Goal: Task Accomplishment & Management: Complete application form

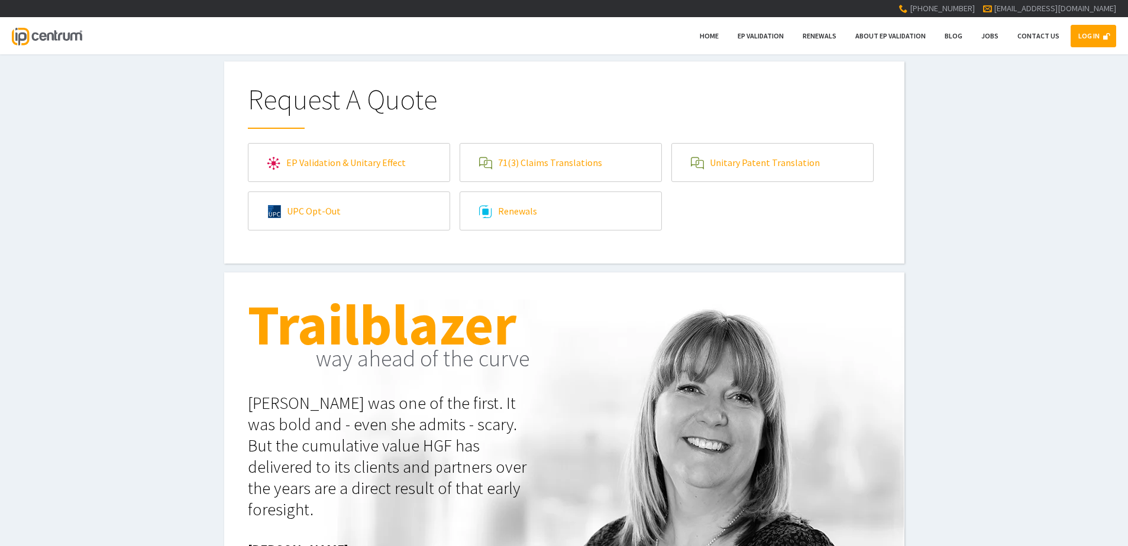
type input"] "[EMAIL_ADDRESS][DOMAIN_NAME]"
click at [1080, 40] on link "LOG IN" at bounding box center [1093, 36] width 46 height 22
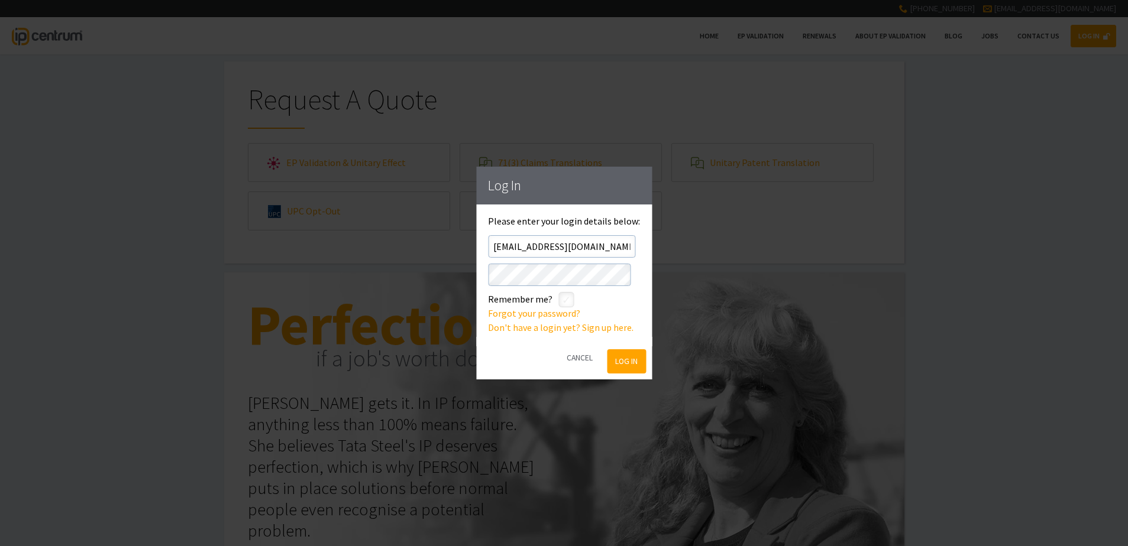
click at [639, 364] on button "Log In" at bounding box center [626, 362] width 38 height 24
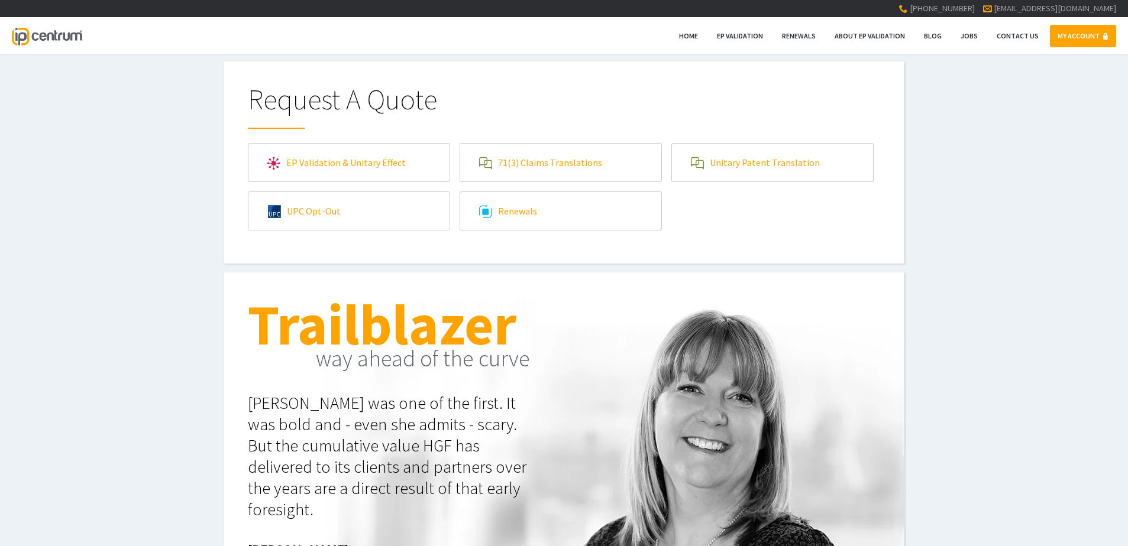
click at [573, 159] on link "71(3) Claims Translations" at bounding box center [560, 163] width 201 height 38
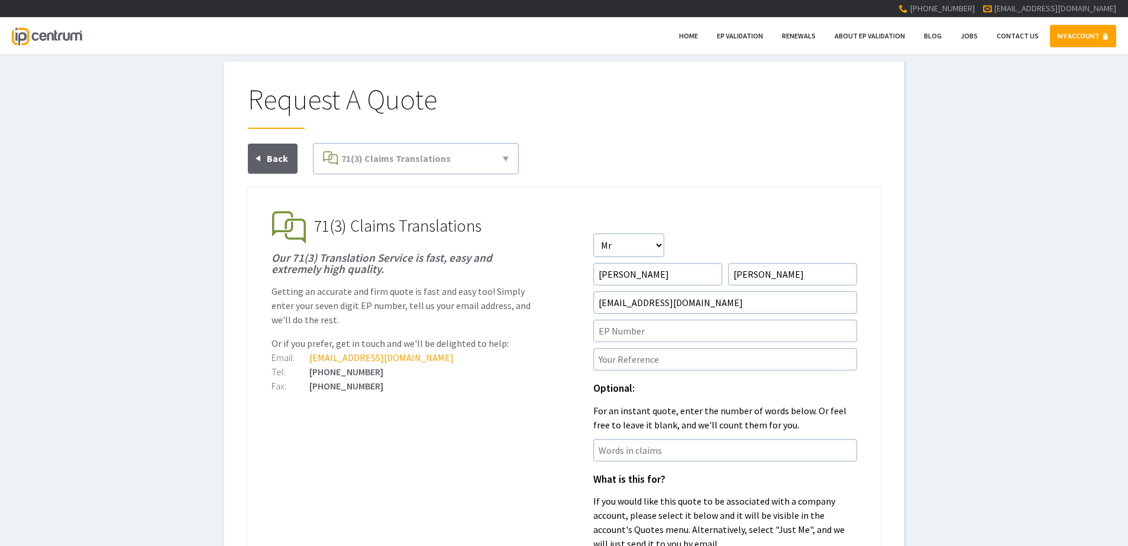
click at [652, 318] on form "Salutation Salutation Mr Mrs Miss Ms Dr Other First Name David Surname Clark Em…" at bounding box center [725, 459] width 264 height 450
drag, startPoint x: 646, startPoint y: 337, endPoint x: 655, endPoint y: 328, distance: 13.0
click at [646, 337] on input"] "text" at bounding box center [725, 331] width 264 height 22
click at [663, 324] on input"] "EP" at bounding box center [725, 331] width 264 height 22
paste input"] "19873223.2"
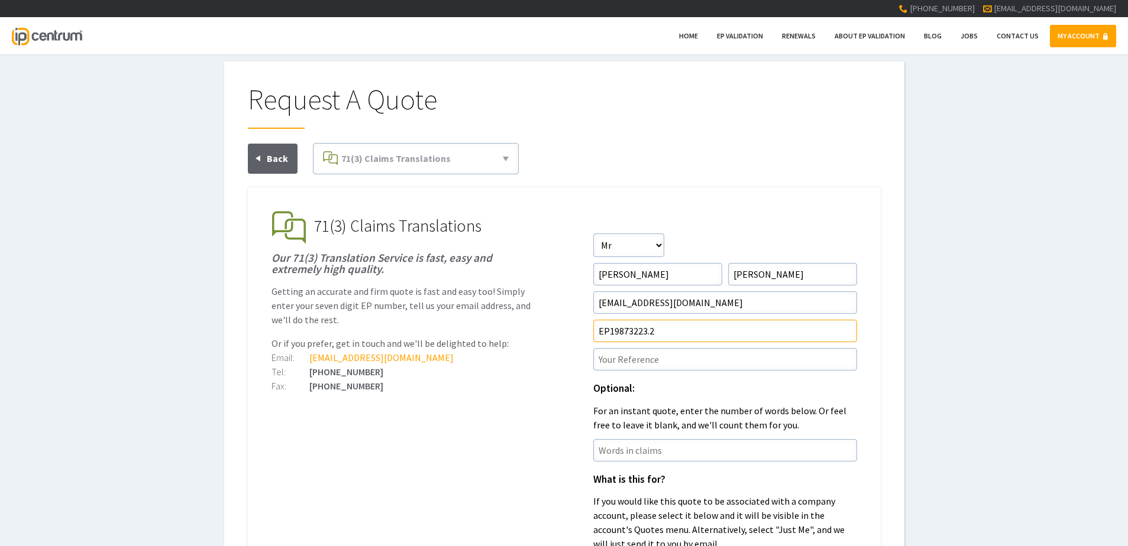
type input"] "EP19873223.2"
paste input"] "P38453EPN1"
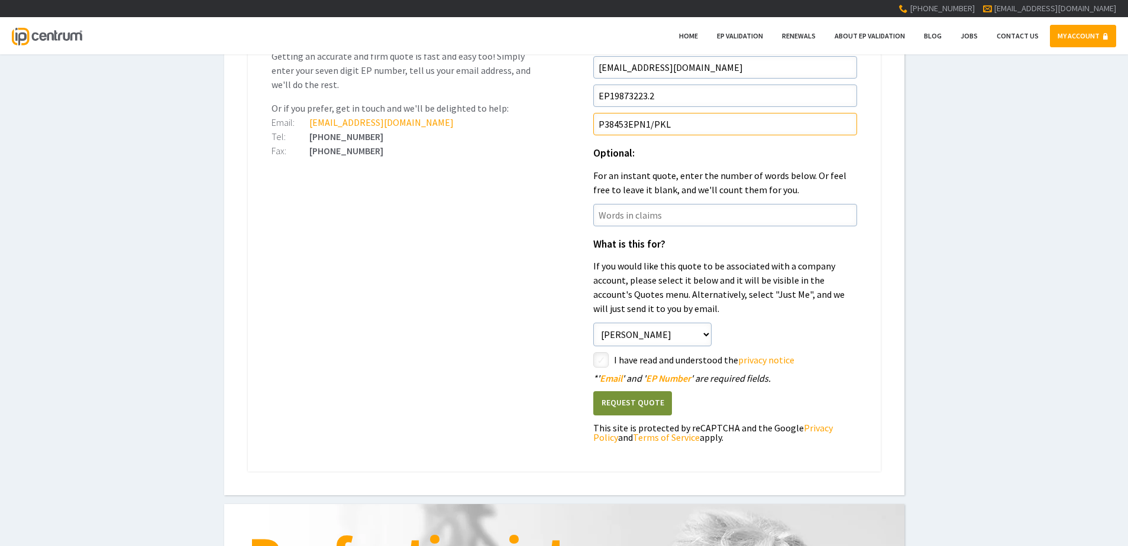
scroll to position [237, 0]
type input"] "P38453EPN1/PKL"
click at [597, 360] on input"] "checkbox" at bounding box center [603, 360] width 14 height 14
checkbox input"] "true"
click at [647, 409] on button "Request Quote" at bounding box center [632, 402] width 79 height 24
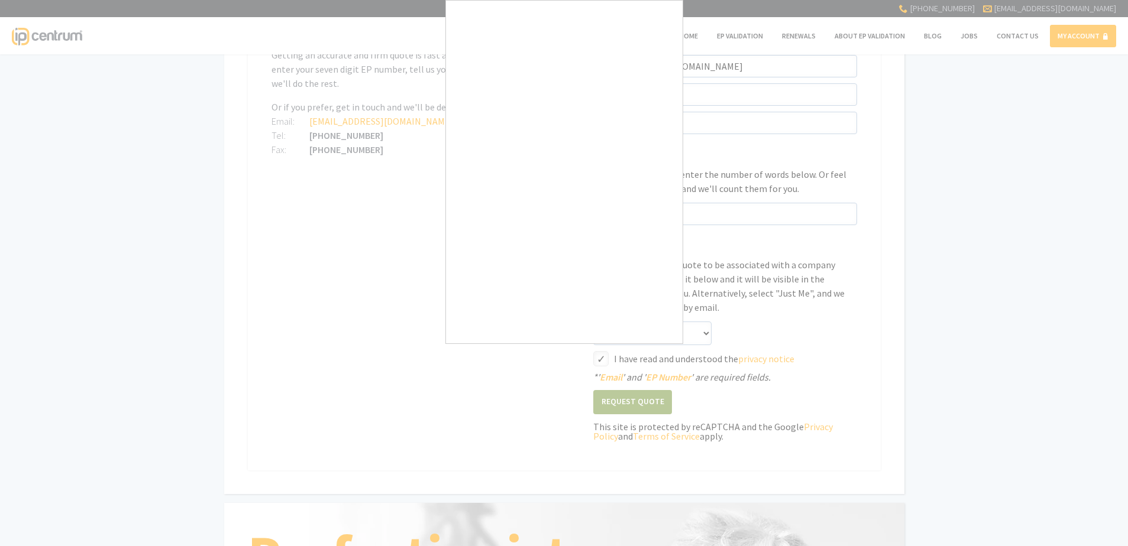
click at [662, 346] on div at bounding box center [564, 273] width 1128 height 546
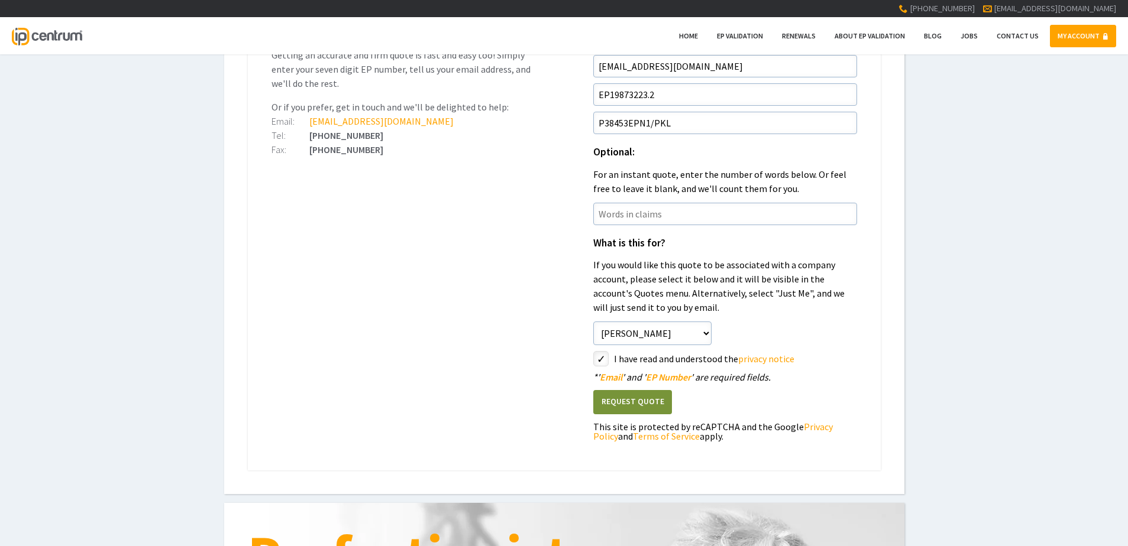
click at [626, 402] on button "Request Quote" at bounding box center [632, 402] width 79 height 24
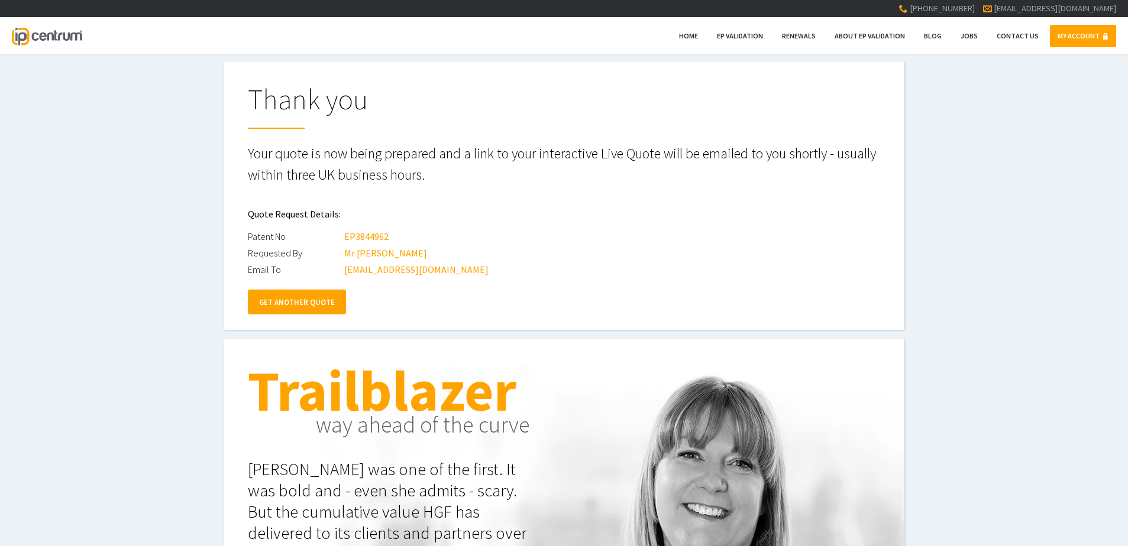
drag, startPoint x: 285, startPoint y: 305, endPoint x: 172, endPoint y: 321, distance: 114.8
click at [285, 305] on link "GET ANOTHER QUOTE" at bounding box center [297, 302] width 98 height 25
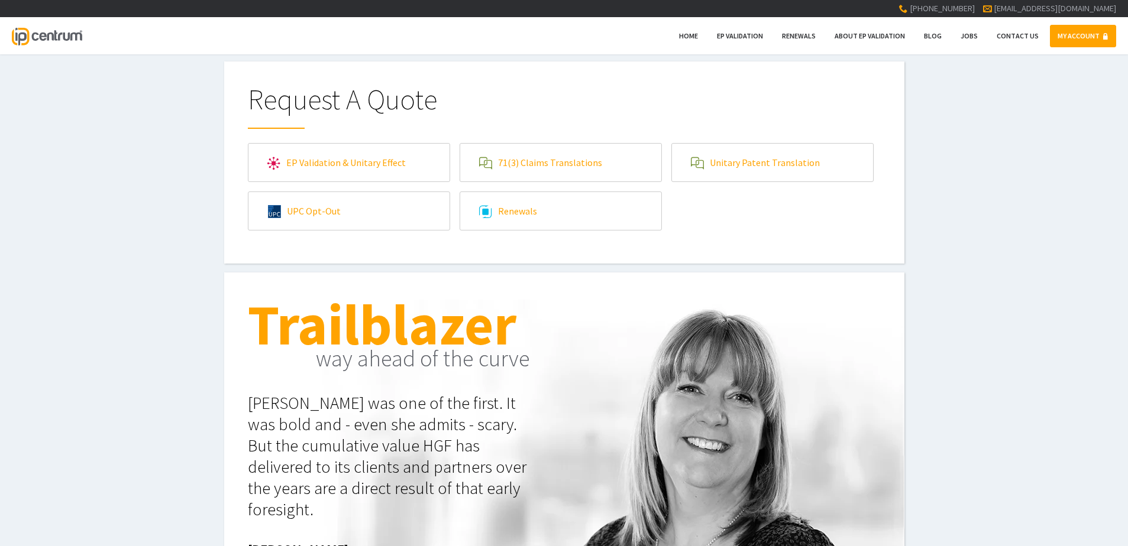
click at [586, 153] on link "71(3) Claims Translations" at bounding box center [560, 163] width 201 height 38
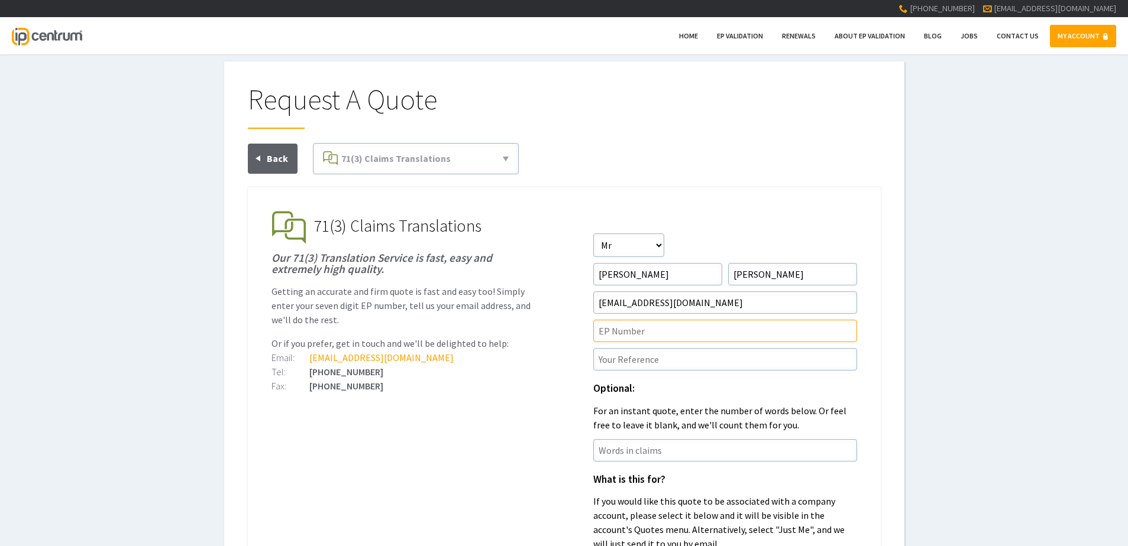
click at [702, 332] on input"] "text" at bounding box center [725, 331] width 264 height 22
paste input"] "19893600.7"
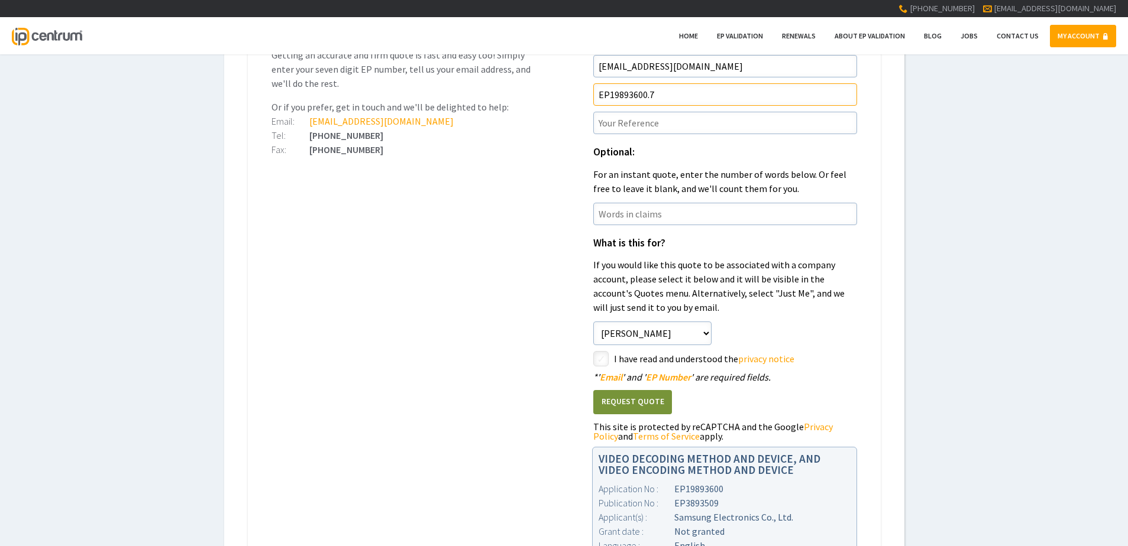
type input"] "EP19893600.7"
click at [633, 131] on input"] "text" at bounding box center [725, 123] width 264 height 22
paste input"] "P38605EPN1"
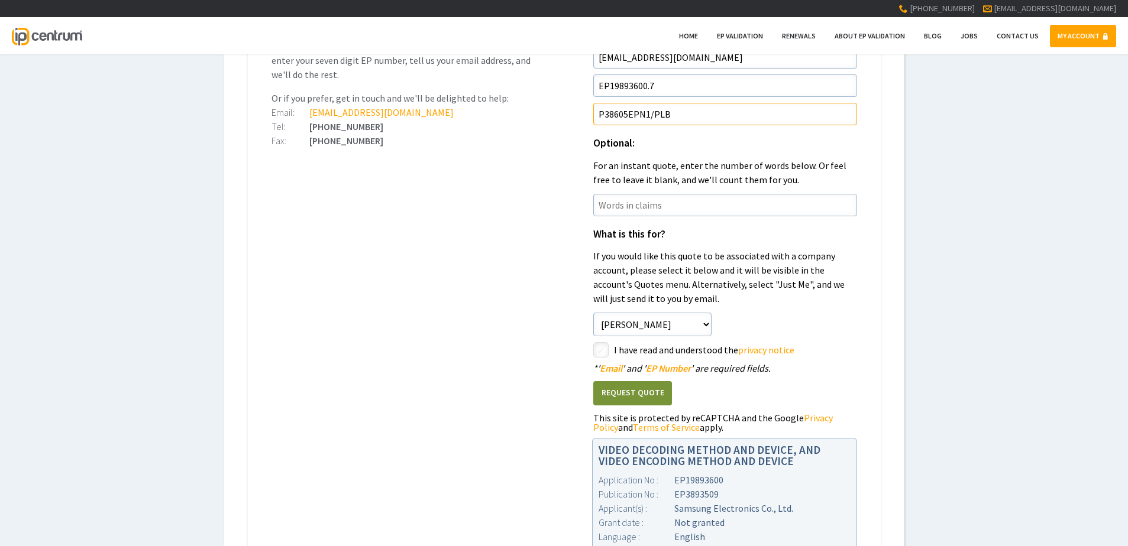
scroll to position [414, 0]
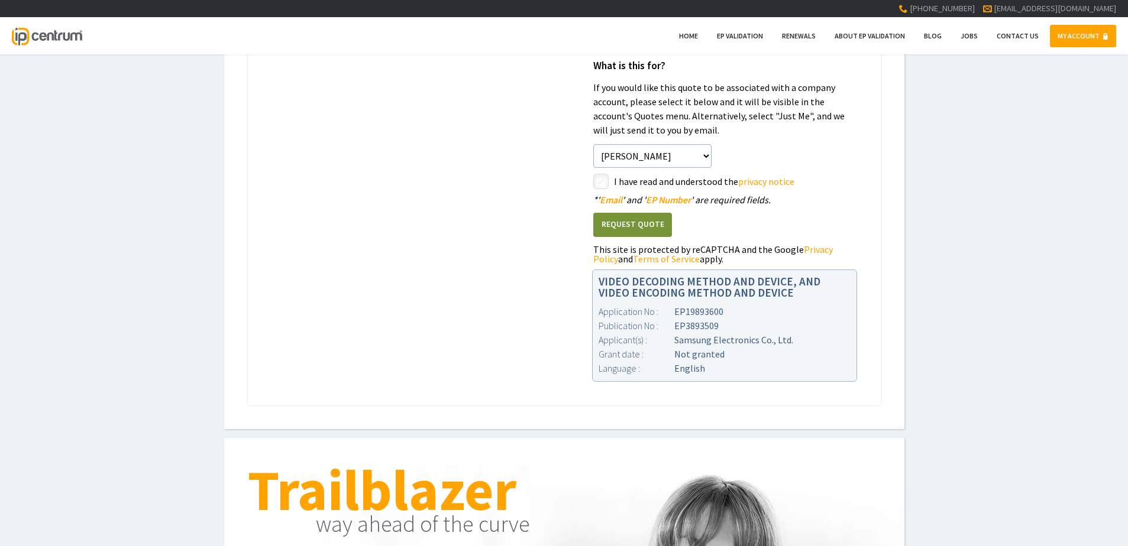
type input"] "P38605EPN1/PLB"
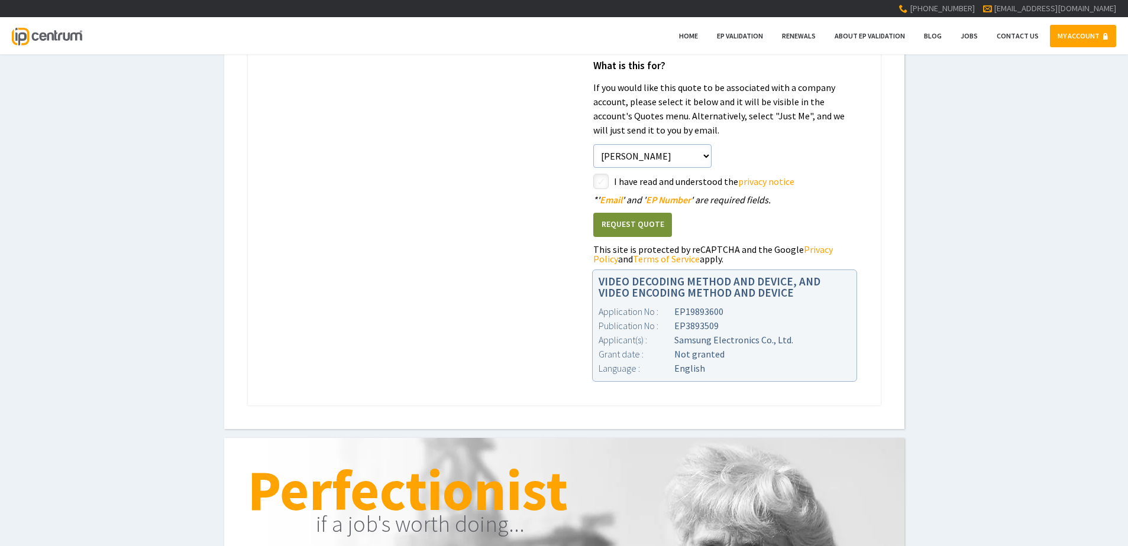
drag, startPoint x: 633, startPoint y: 219, endPoint x: 532, endPoint y: 170, distance: 112.4
click at [523, 170] on ul "EP Validation & Unitary Effect IP Centrum makes European Patent Validation and …" at bounding box center [564, 89] width 633 height 632
click at [606, 181] on input"] "checkbox" at bounding box center [603, 183] width 14 height 14
checkbox input"] "true"
click at [631, 231] on button "Request Quote" at bounding box center [632, 225] width 79 height 24
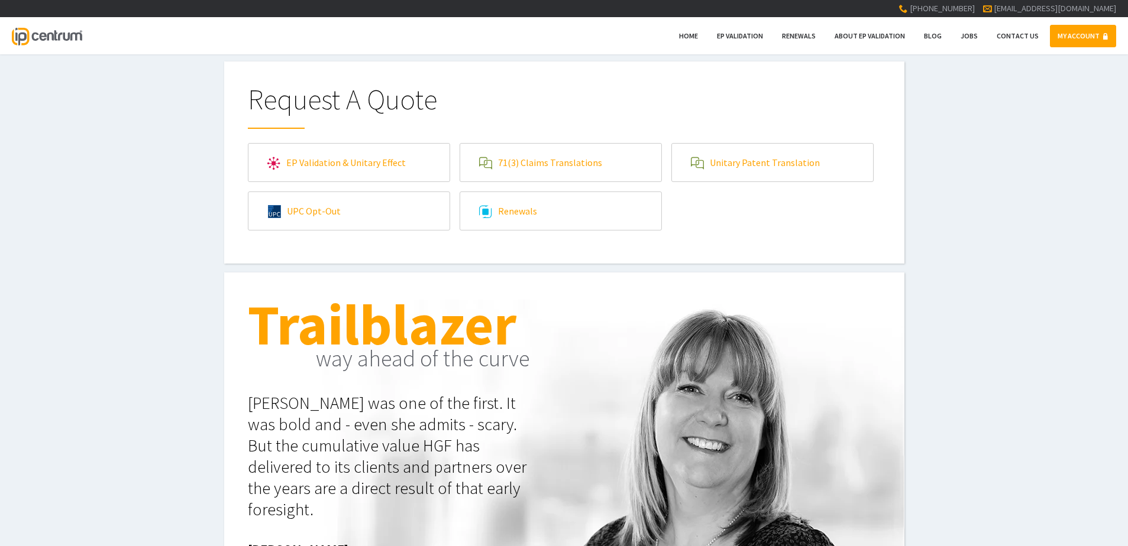
click at [544, 151] on link "71(3) Claims Translations" at bounding box center [560, 163] width 201 height 38
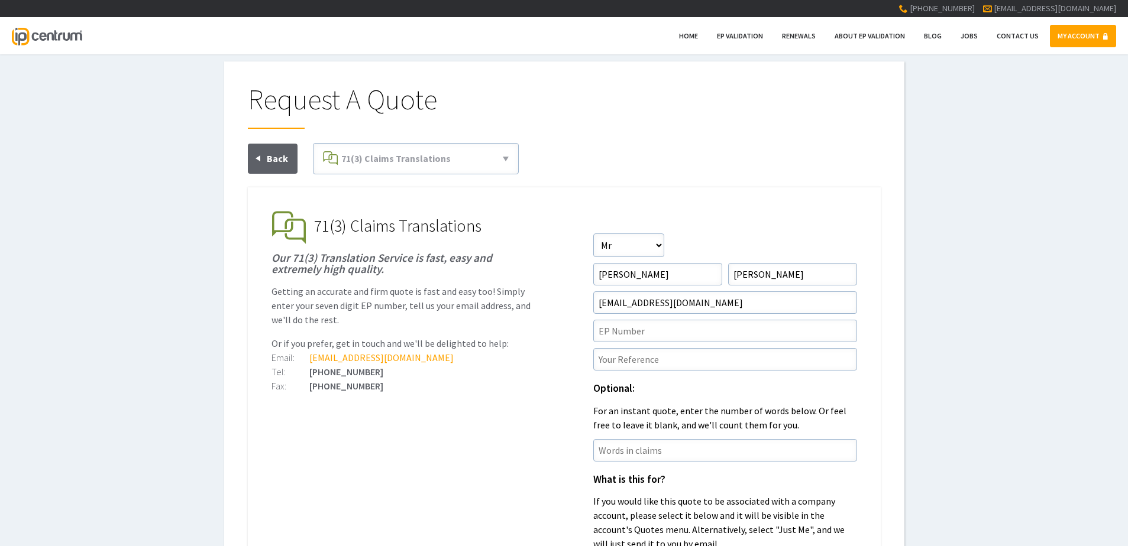
click at [653, 316] on form "Salutation Salutation Mr Mrs Miss Ms Dr [PERSON_NAME] First Name [PERSON_NAME] …" at bounding box center [725, 459] width 264 height 450
click at [638, 335] on input"] "text" at bounding box center [725, 331] width 264 height 22
paste input"] "19823314.0"
type input"] "EP19823314.0"
click at [642, 368] on input"] "text" at bounding box center [725, 359] width 264 height 22
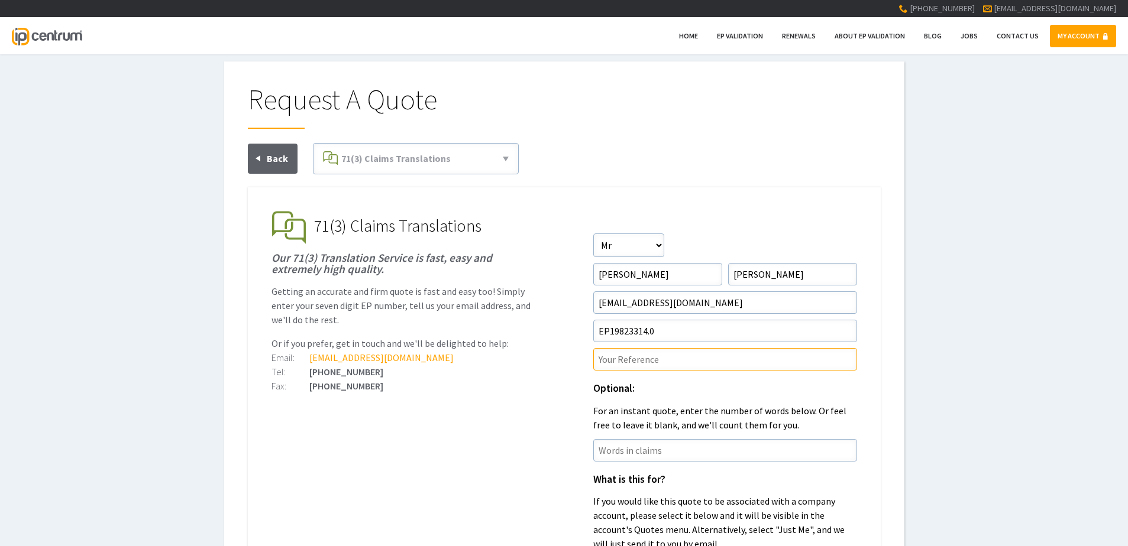
paste input"] "P37993EPN1"
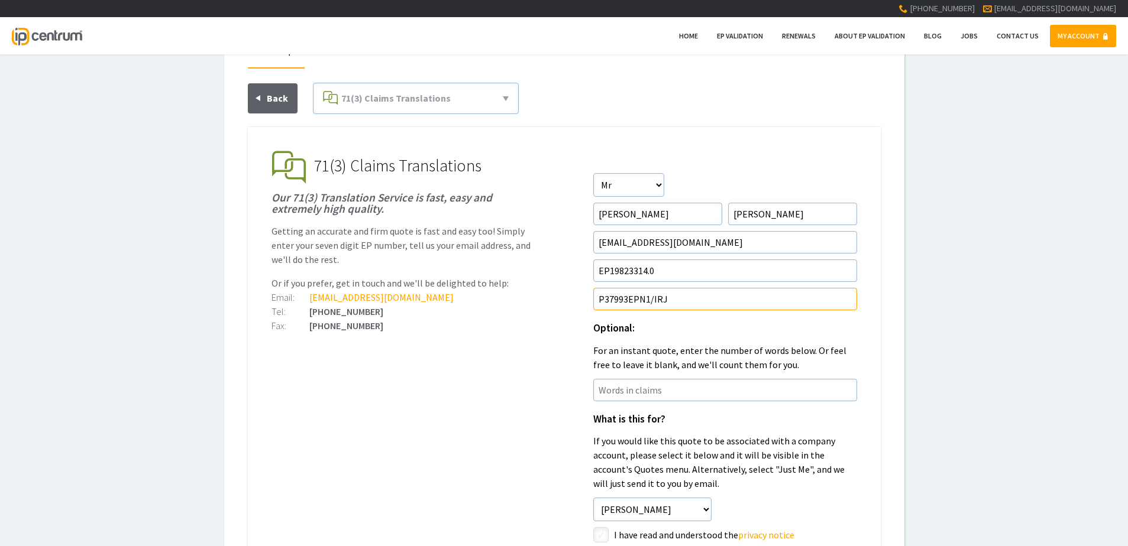
scroll to position [118, 0]
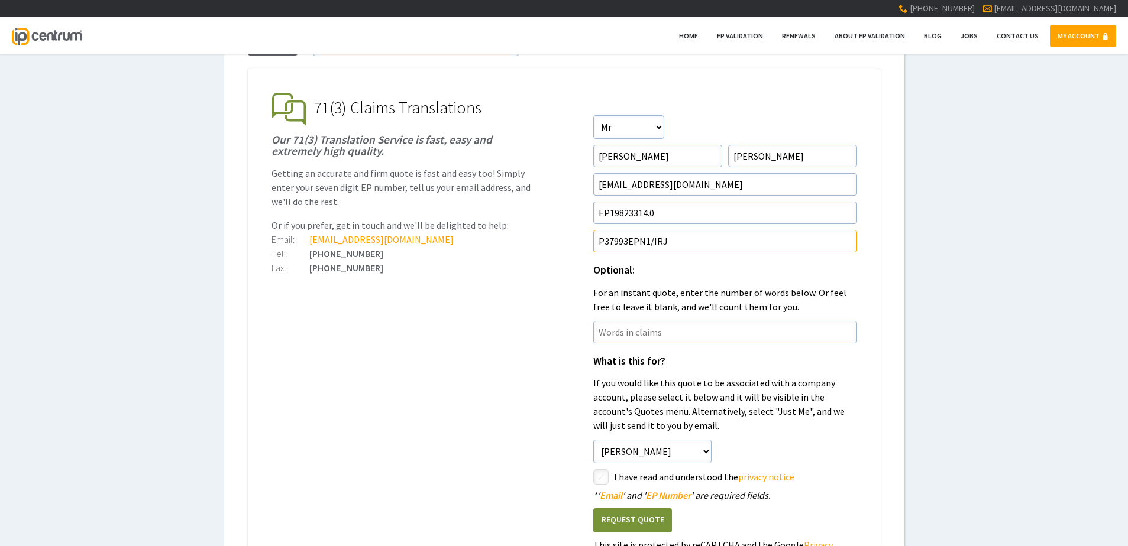
type input"] "P37993EPN1/IRJ"
click at [603, 481] on input"] "checkbox" at bounding box center [603, 478] width 14 height 14
checkbox input"] "true"
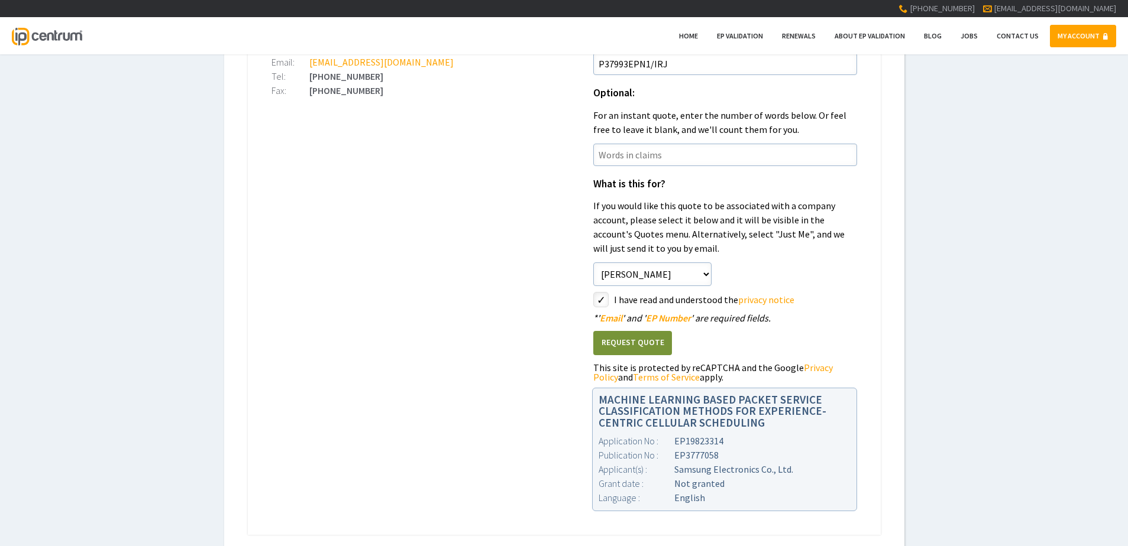
scroll to position [237, 0]
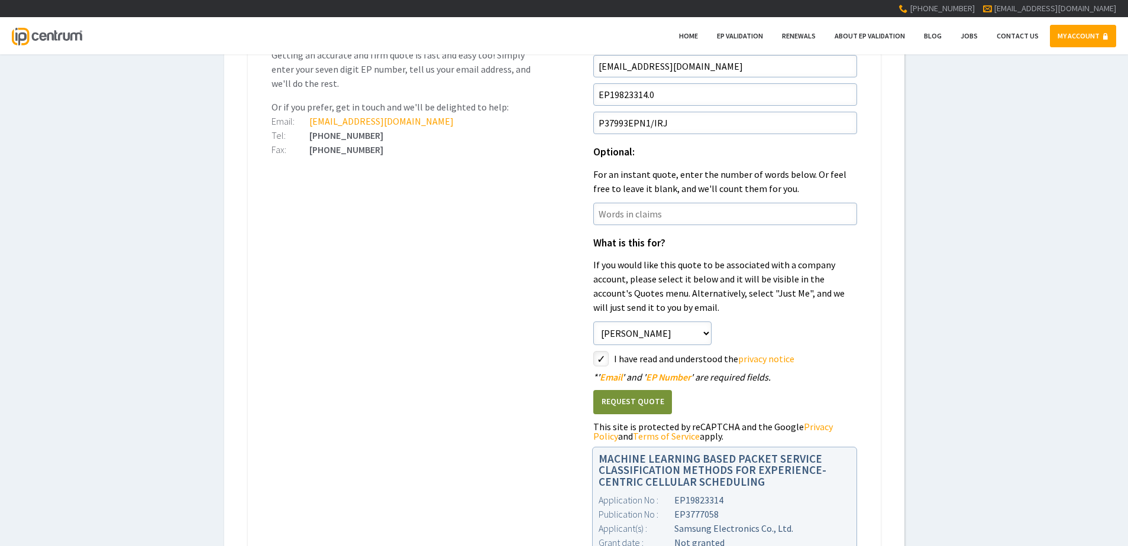
click at [648, 400] on button "Request Quote" at bounding box center [632, 402] width 79 height 24
